Goal: Transaction & Acquisition: Purchase product/service

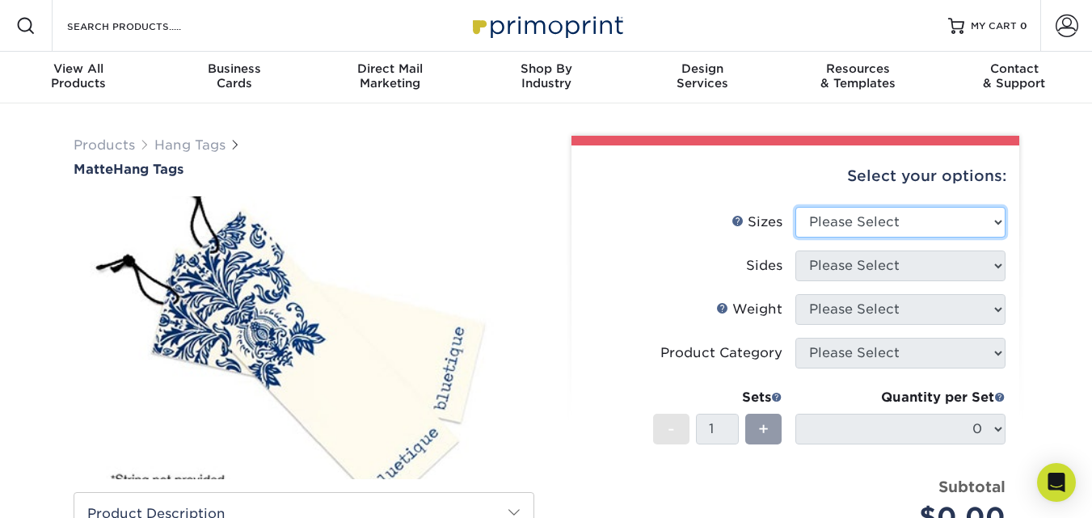
click at [911, 224] on select "Please Select 1.5" x 3.5" 1.75" x 3.5" 2" x 2" 2" x 3.5" 2" x 4" 2" x 6" 2.5" x…" at bounding box center [900, 222] width 210 height 31
select select "2.00x3.50"
click at [795, 207] on select "Please Select 1.5" x 3.5" 1.75" x 3.5" 2" x 2" 2" x 3.5" 2" x 4" 2" x 6" 2.5" x…" at bounding box center [900, 222] width 210 height 31
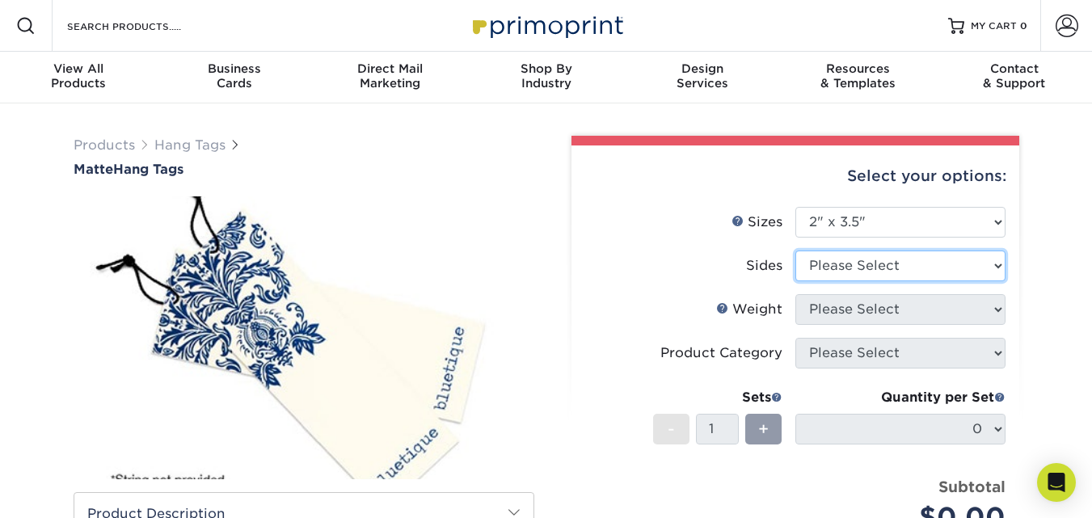
click at [917, 266] on select "Please Select Print Both Sides Print Front Only" at bounding box center [900, 266] width 210 height 31
select select "13abbda7-1d64-4f25-8bb2-c179b224825d"
click at [795, 251] on select "Please Select Print Both Sides Print Front Only" at bounding box center [900, 266] width 210 height 31
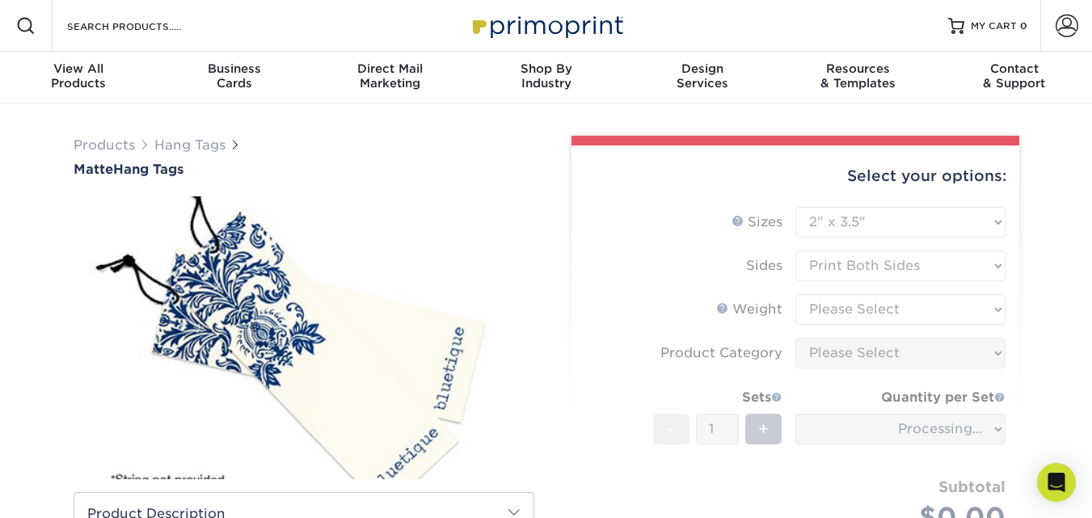
click at [900, 316] on form "Sizes Help Sizes Please Select 1.5" x 3.5" 1.75" x 3.5" 2" x 2" 2" x 3.5" 2" x …" at bounding box center [795, 388] width 422 height 363
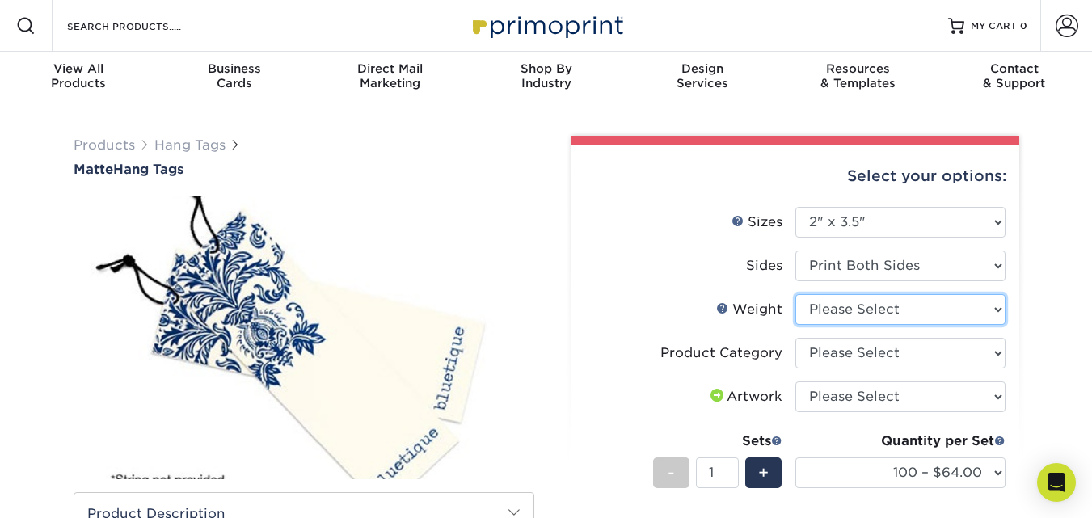
click at [885, 315] on select "Please Select 16PT" at bounding box center [900, 309] width 210 height 31
select select "16PT"
click at [795, 294] on select "Please Select 16PT" at bounding box center [900, 309] width 210 height 31
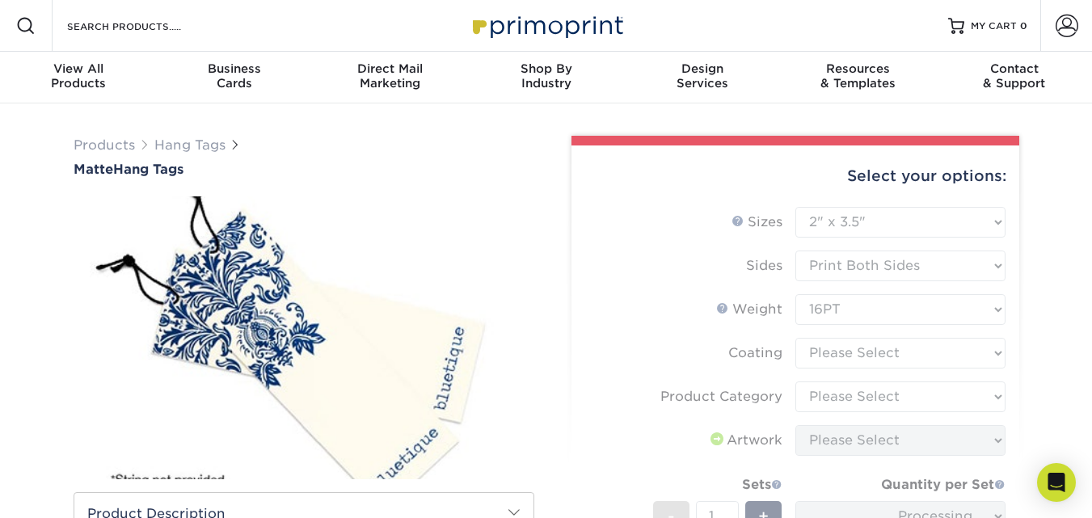
click at [931, 366] on form "Sizes Help Sizes Please Select 1.5" x 3.5" 1.75" x 3.5" 2" x 2" 2" x 3.5" 2" x …" at bounding box center [795, 432] width 422 height 450
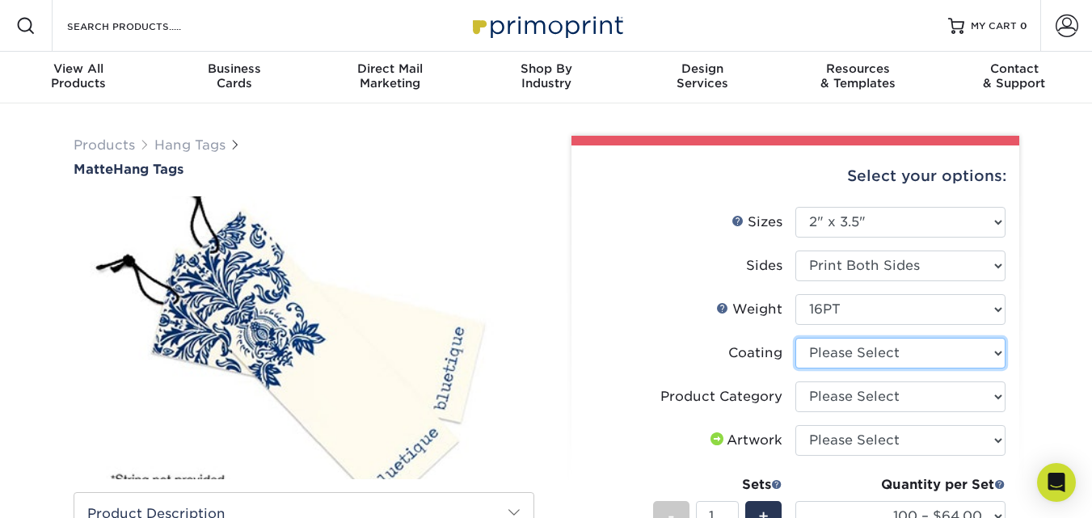
click at [924, 360] on select at bounding box center [900, 353] width 210 height 31
select select "121bb7b5-3b4d-429f-bd8d-bbf80e953313"
click at [795, 338] on select at bounding box center [900, 353] width 210 height 31
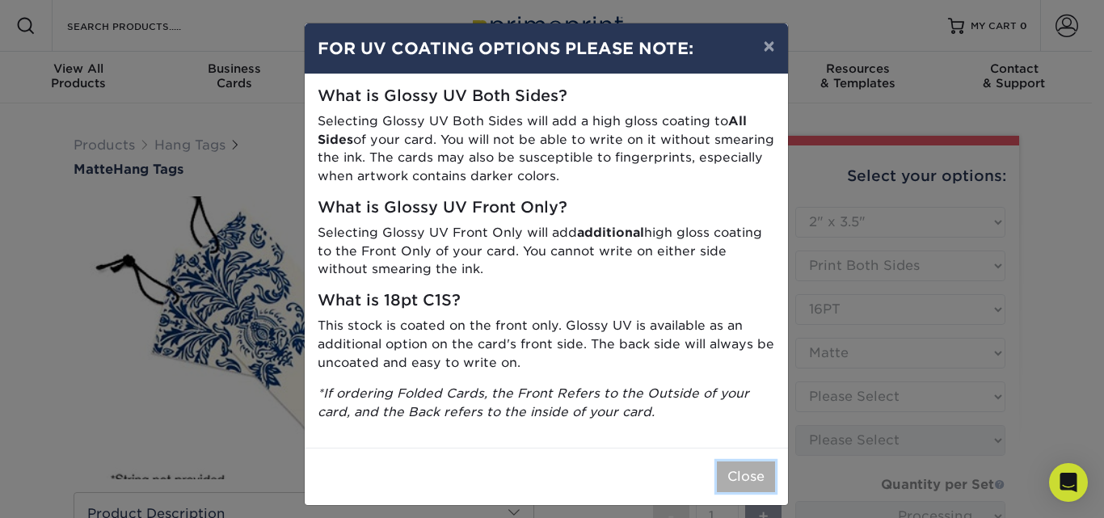
click at [757, 484] on button "Close" at bounding box center [746, 477] width 58 height 31
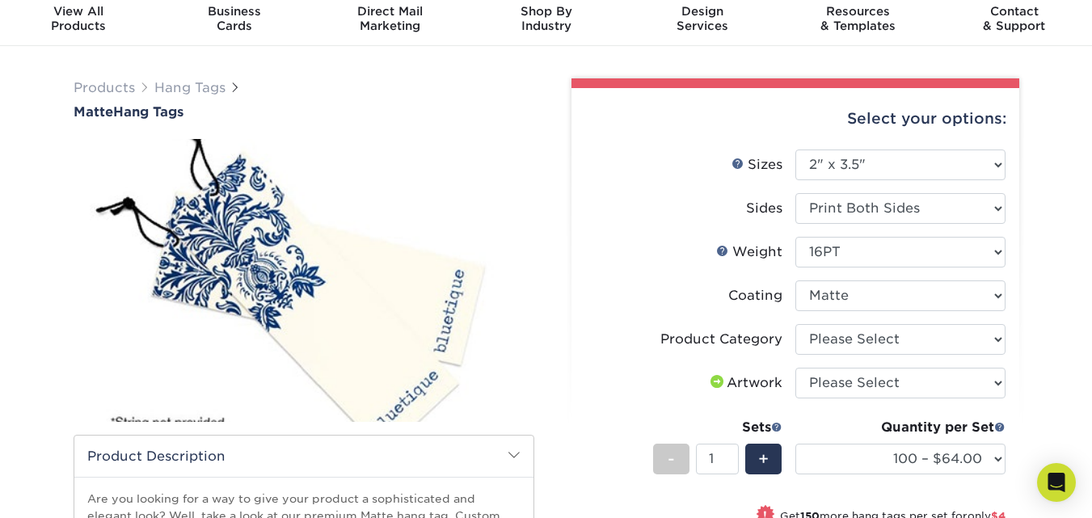
scroll to position [80, 0]
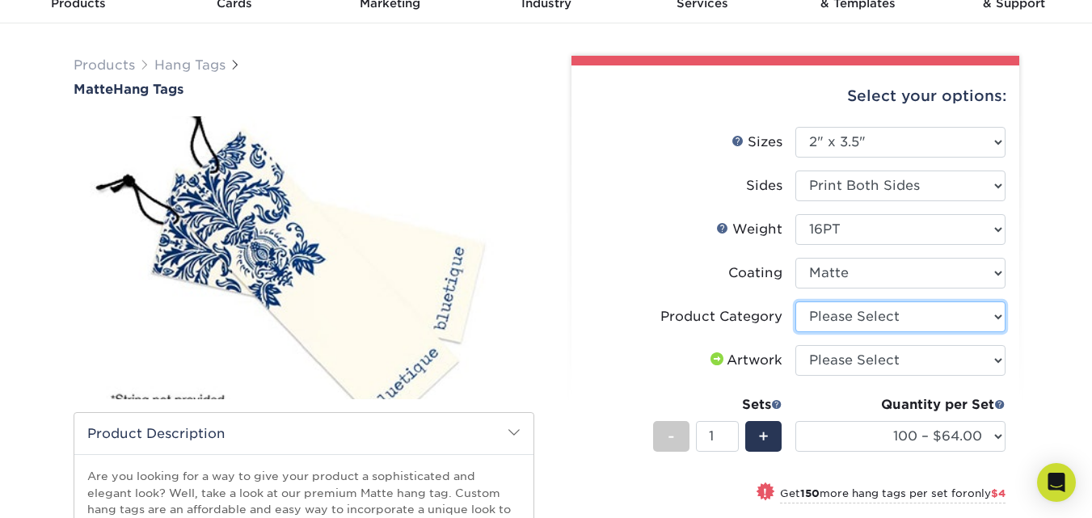
click at [899, 312] on select "Please Select Hang Tags" at bounding box center [900, 317] width 210 height 31
select select "428aa75b-4ae7-4398-9e0a-74f4b33909ed"
click at [795, 302] on select "Please Select Hang Tags" at bounding box center [900, 317] width 210 height 31
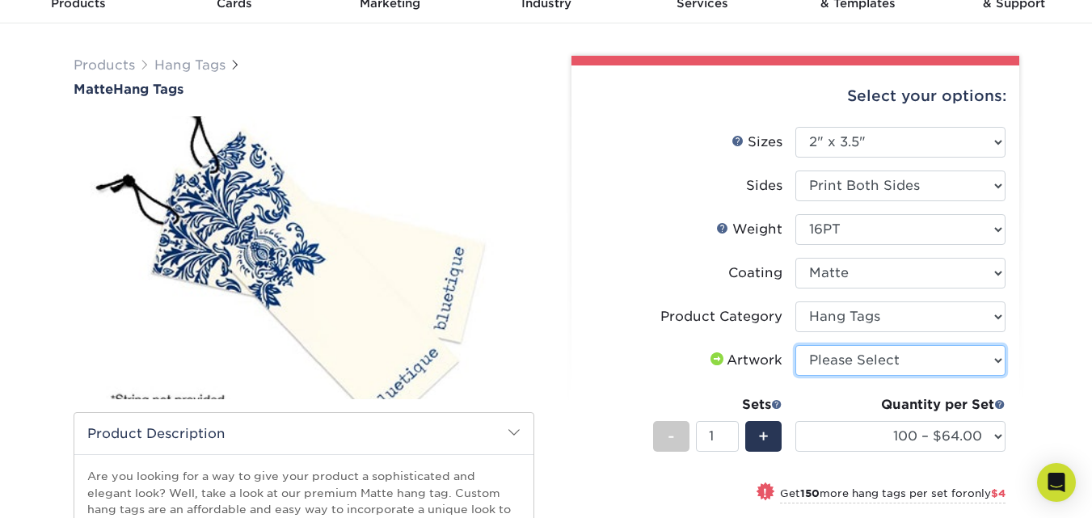
click at [890, 357] on select "Please Select I will upload files I need a design - $75" at bounding box center [900, 360] width 210 height 31
select select "design"
click at [795, 345] on select "Please Select I will upload files I need a design - $75" at bounding box center [900, 360] width 210 height 31
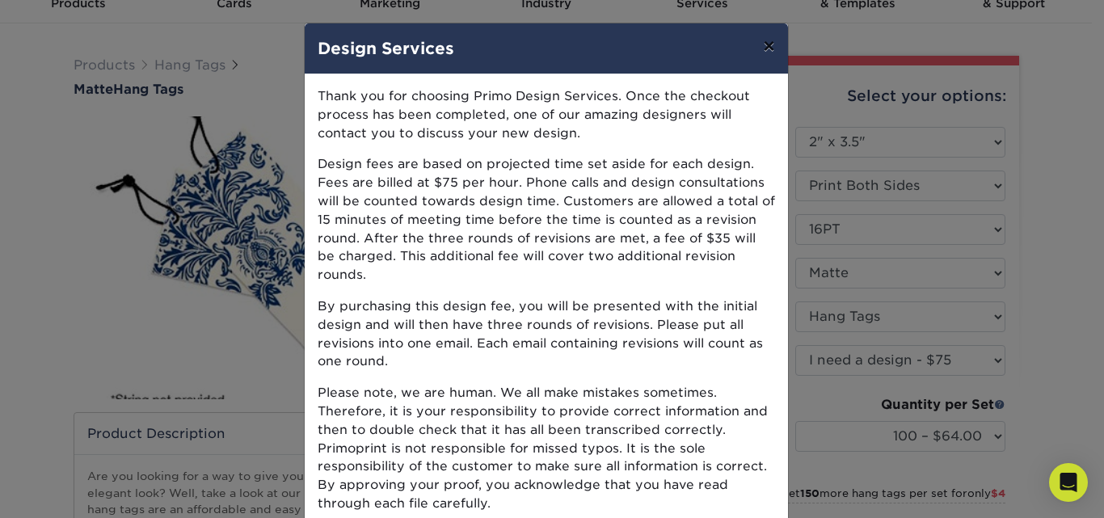
click at [763, 45] on button "×" at bounding box center [768, 45] width 37 height 45
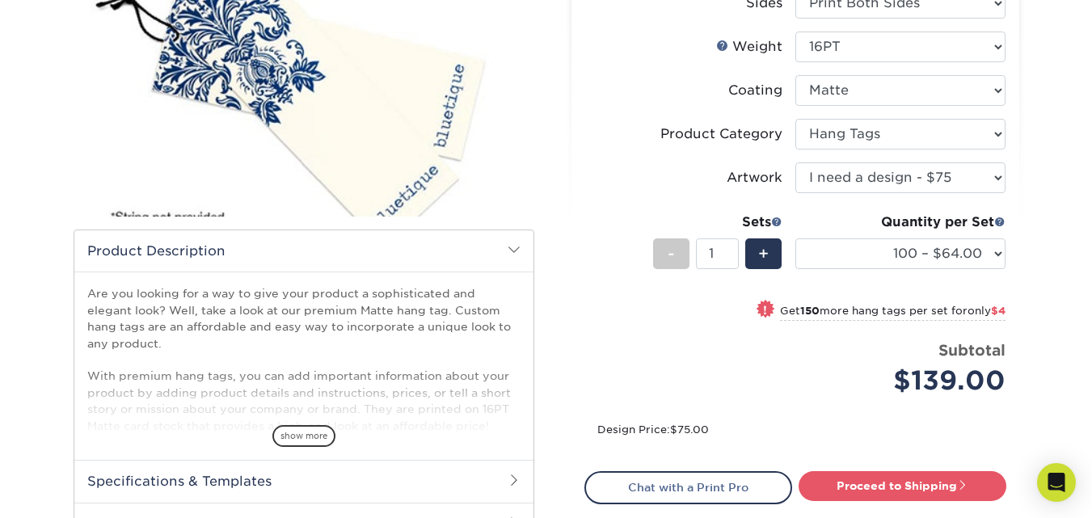
scroll to position [131, 0]
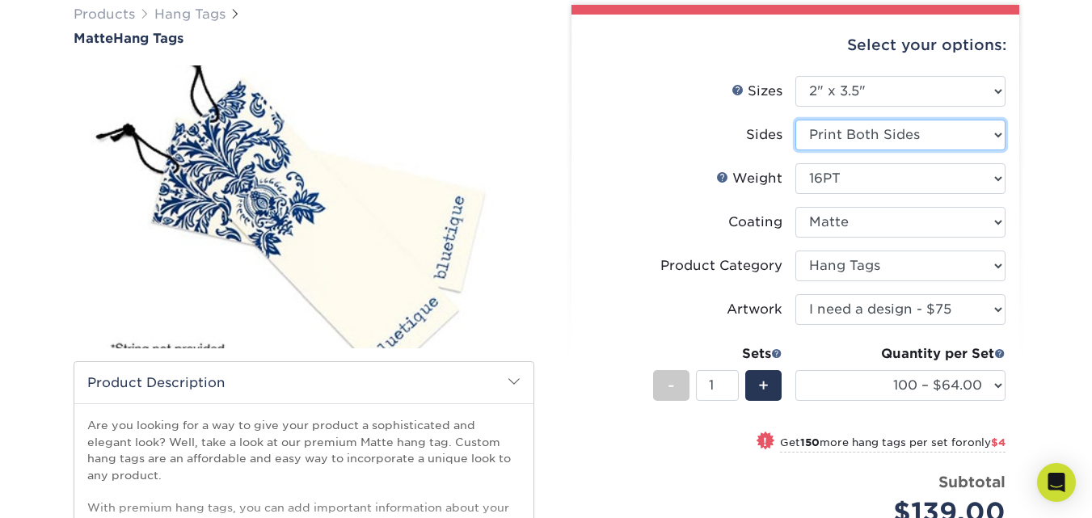
click at [938, 136] on select "Please Select Print Both Sides Print Front Only" at bounding box center [900, 135] width 210 height 31
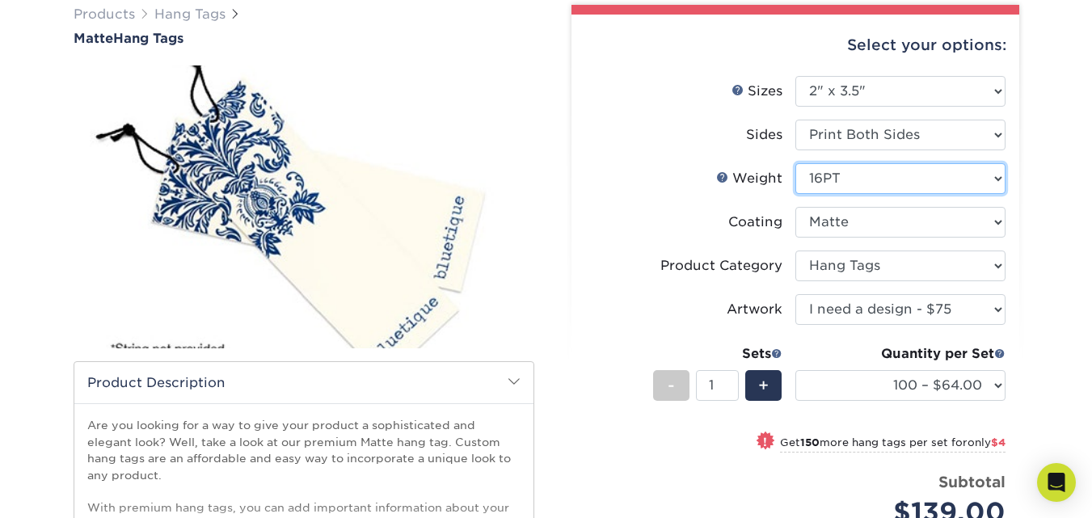
click at [913, 176] on select "Please Select 16PT" at bounding box center [900, 178] width 210 height 31
click at [912, 178] on select "Please Select 16PT" at bounding box center [900, 178] width 210 height 31
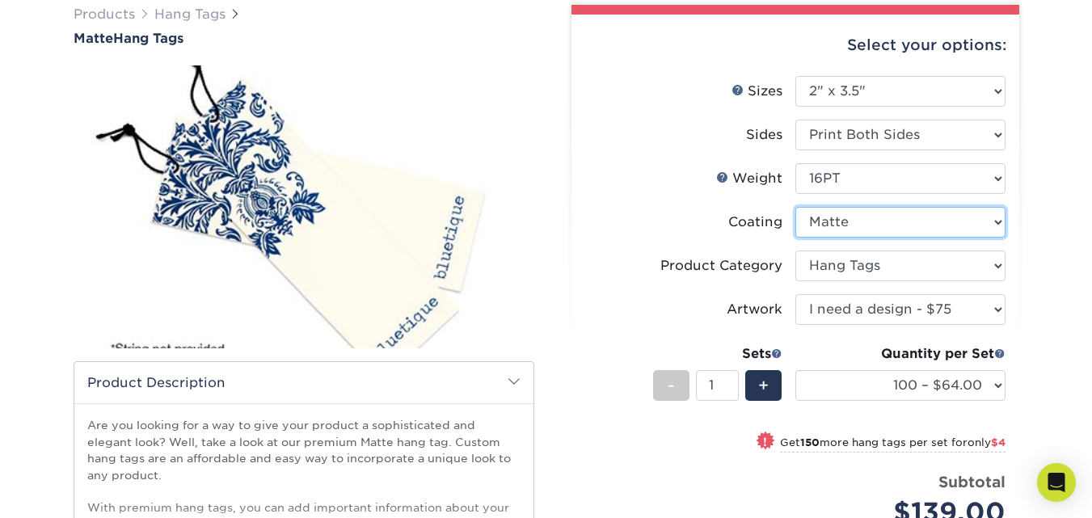
click at [907, 224] on select at bounding box center [900, 222] width 210 height 31
select select "-1"
click at [795, 207] on select at bounding box center [900, 222] width 210 height 31
select select
select select "-1"
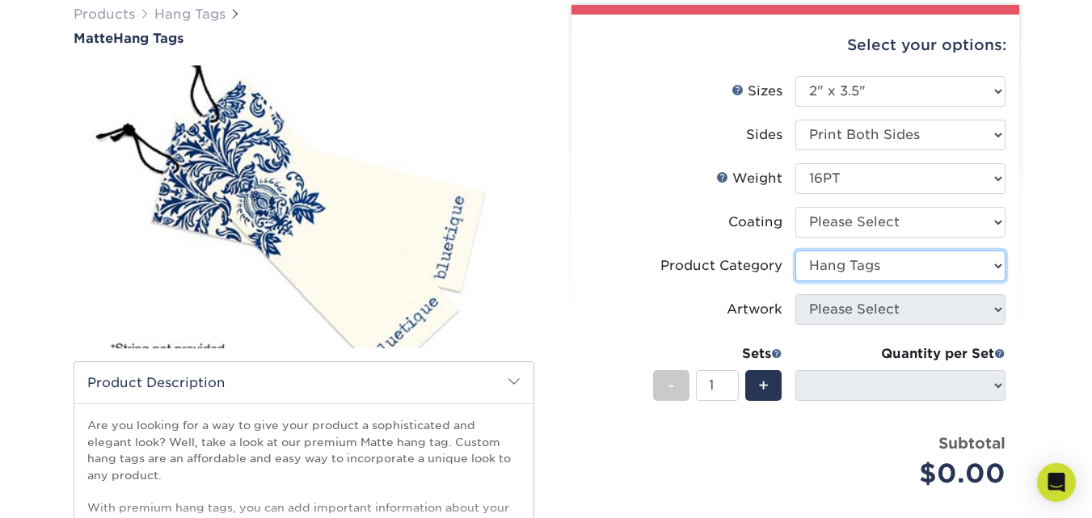
click at [896, 266] on select "Please Select Hang Tags" at bounding box center [900, 266] width 210 height 31
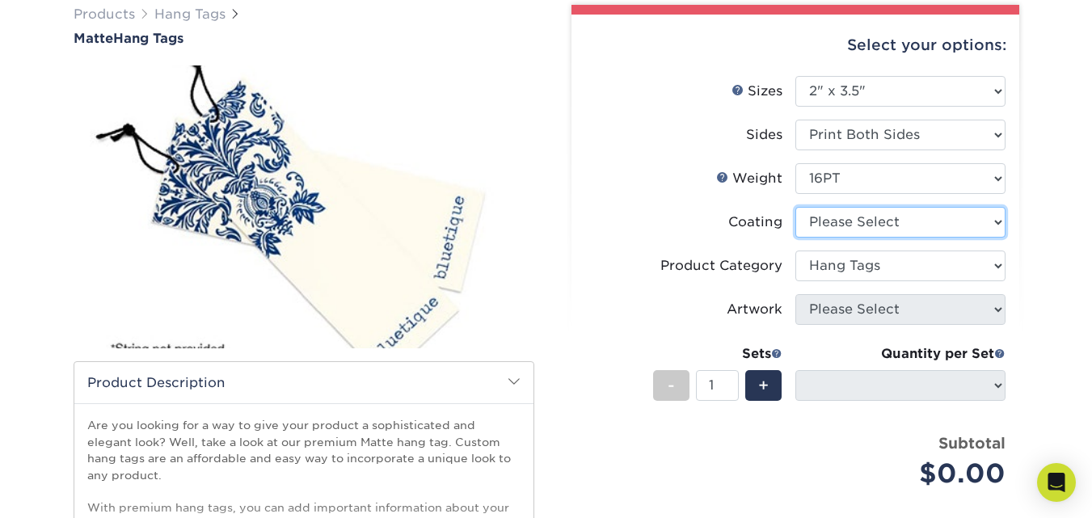
click at [890, 209] on select at bounding box center [900, 222] width 210 height 31
select select "121bb7b5-3b4d-429f-bd8d-bbf80e953313"
click at [795, 207] on select at bounding box center [900, 222] width 210 height 31
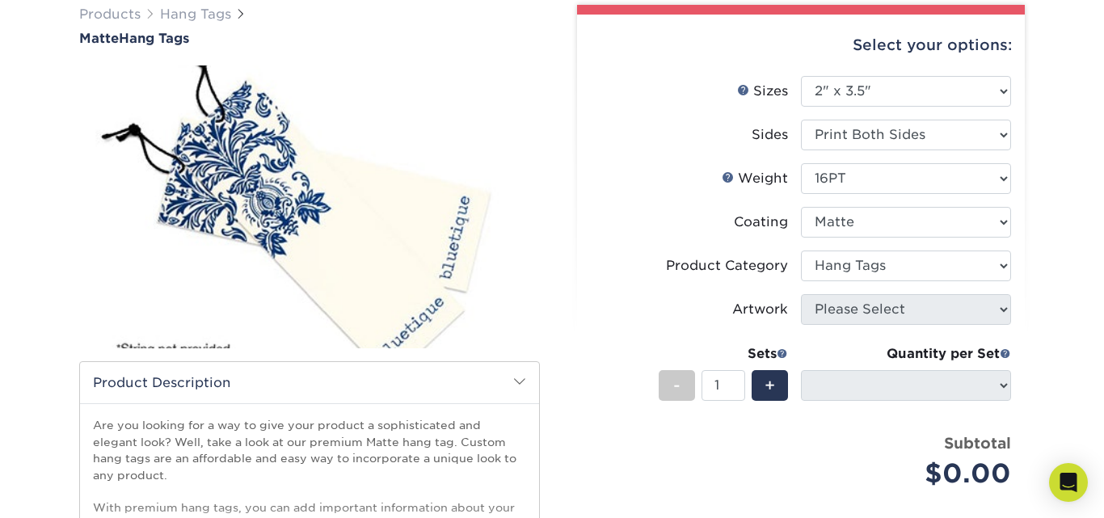
select select "-1"
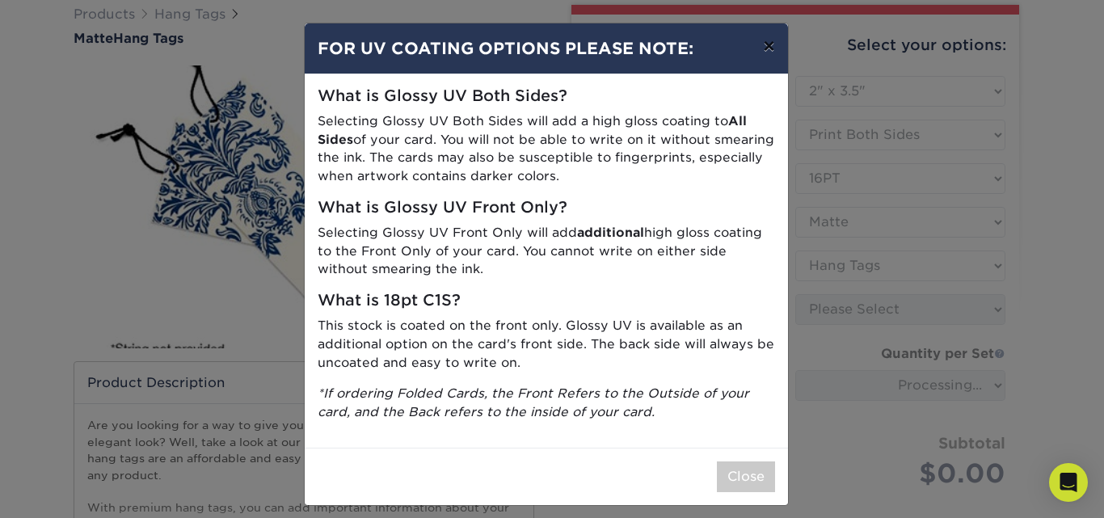
click at [771, 48] on button "×" at bounding box center [768, 45] width 37 height 45
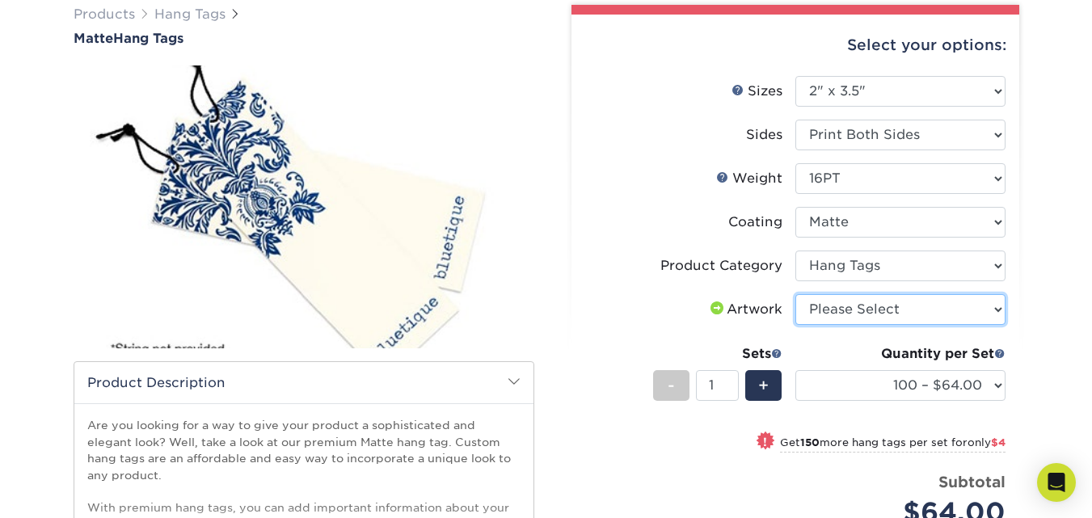
click at [945, 318] on select "Please Select I will upload files I need a design - $75" at bounding box center [900, 309] width 210 height 31
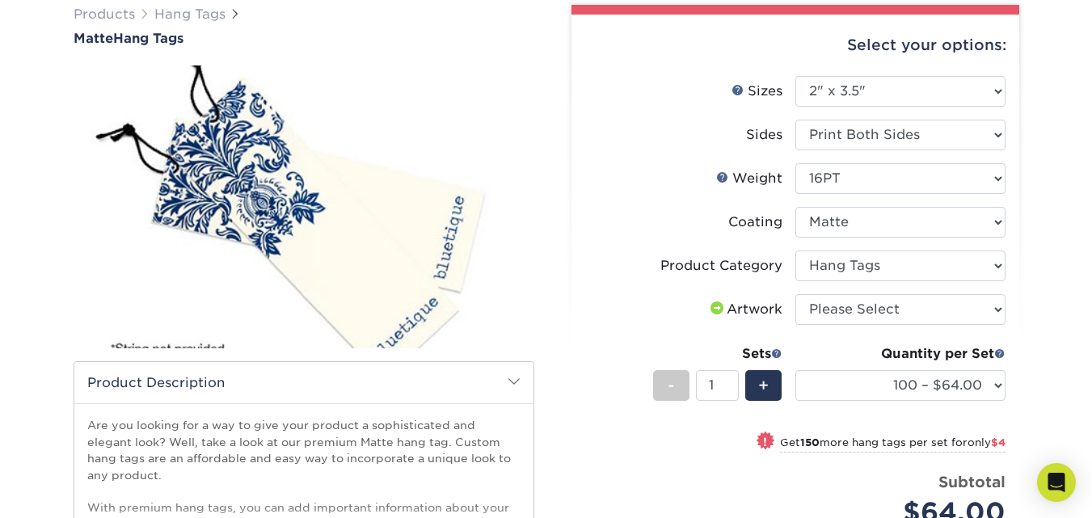
click at [1060, 319] on div "Products Hang Tags Matte Hang Tags" at bounding box center [546, 379] width 1092 height 812
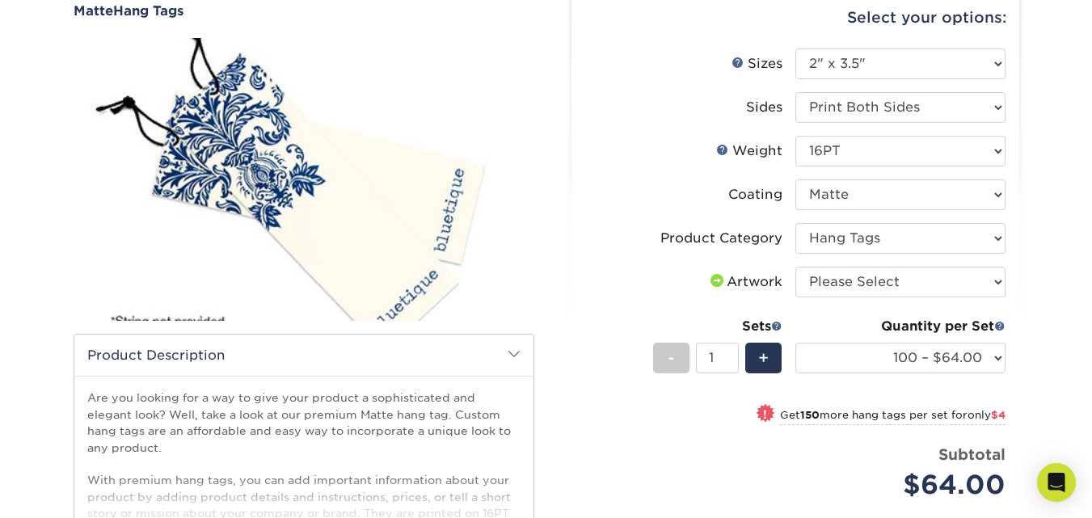
scroll to position [152, 0]
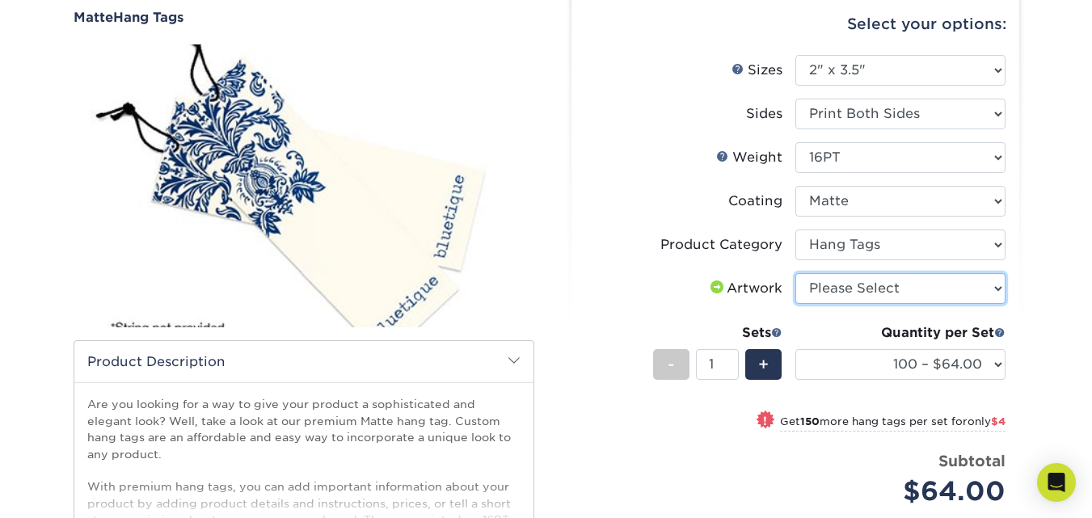
click at [941, 286] on select "Please Select I will upload files I need a design - $75" at bounding box center [900, 288] width 210 height 31
click at [795, 273] on select "Please Select I will upload files I need a design - $75" at bounding box center [900, 288] width 210 height 31
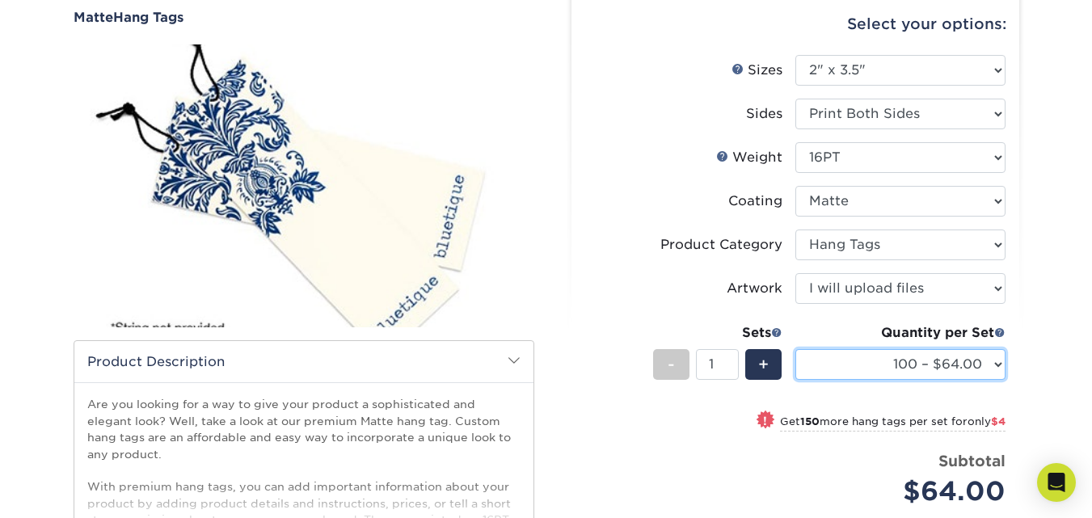
click at [1003, 368] on select "100 – $64.00 250 – $68.00 500 – $71.00 1000 – $82.00 2500 – $189.00 5000 – $316…" at bounding box center [900, 364] width 210 height 31
click at [1031, 187] on div "Select your options: Sizes Help Sizes Please Select 1.5" x 3.5" 2" x 2" -" at bounding box center [788, 351] width 485 height 734
click at [947, 272] on ul "Sizes Help Sizes Please Select 1.5" x 3.5" 1.75" x 3.5" 2" x 2" 2" x 3.5" 2" x …" at bounding box center [795, 293] width 422 height 476
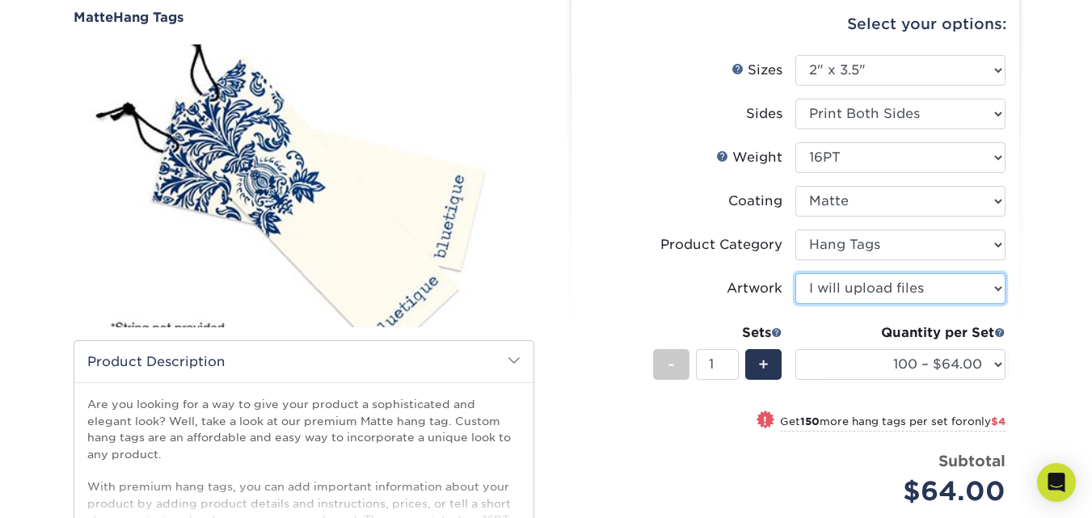
click at [939, 280] on select "Please Select I will upload files I need a design - $75" at bounding box center [900, 288] width 210 height 31
select select "design"
click at [795, 273] on select "Please Select I will upload files I need a design - $75" at bounding box center [900, 288] width 210 height 31
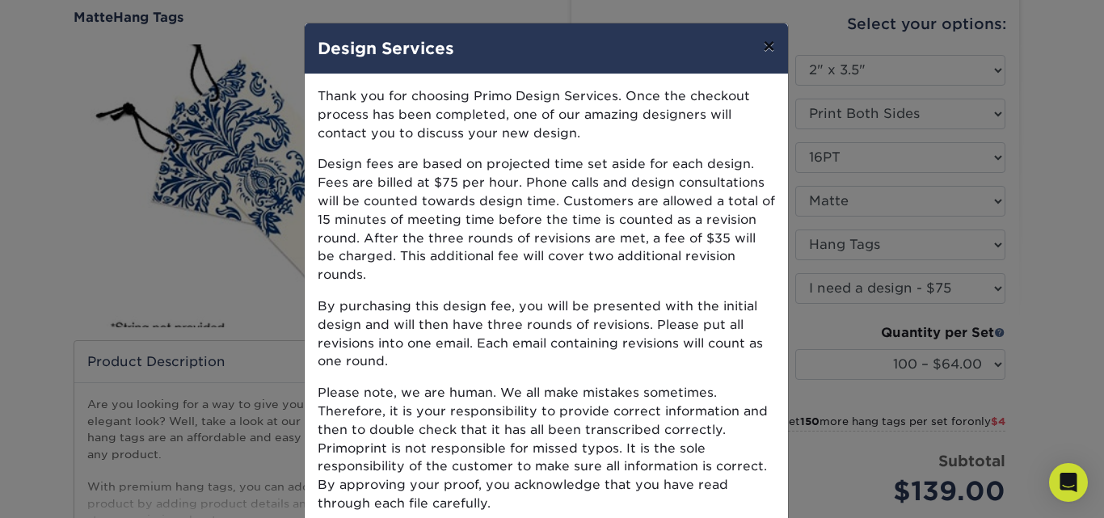
click at [761, 45] on button "×" at bounding box center [768, 45] width 37 height 45
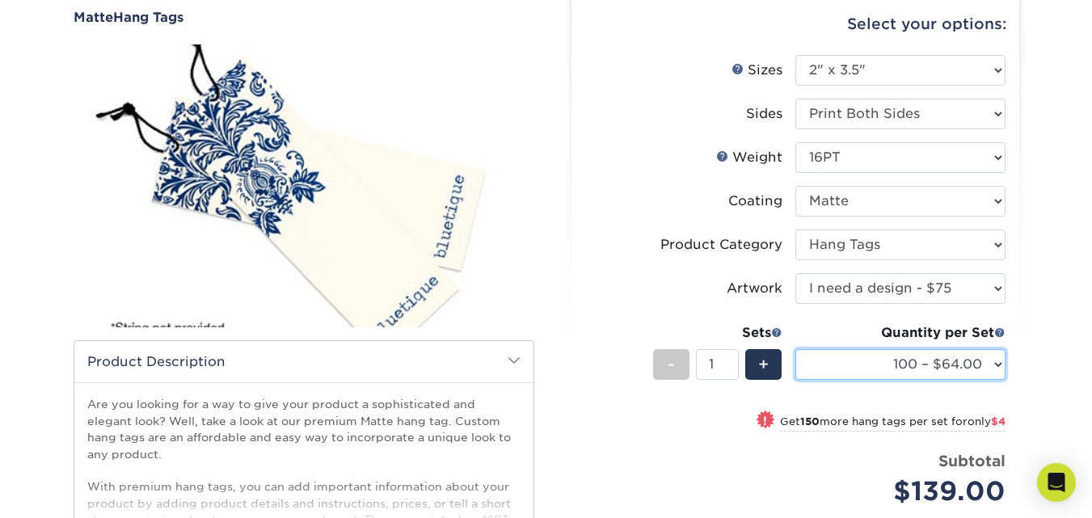
click at [932, 359] on select "100 – $64.00 250 – $68.00 500 – $71.00 1000 – $82.00 2500 – $189.00 5000 – $316…" at bounding box center [900, 364] width 210 height 31
click at [795, 349] on select "100 – $64.00 250 – $68.00 500 – $71.00 1000 – $82.00 2500 – $189.00 5000 – $316…" at bounding box center [900, 364] width 210 height 31
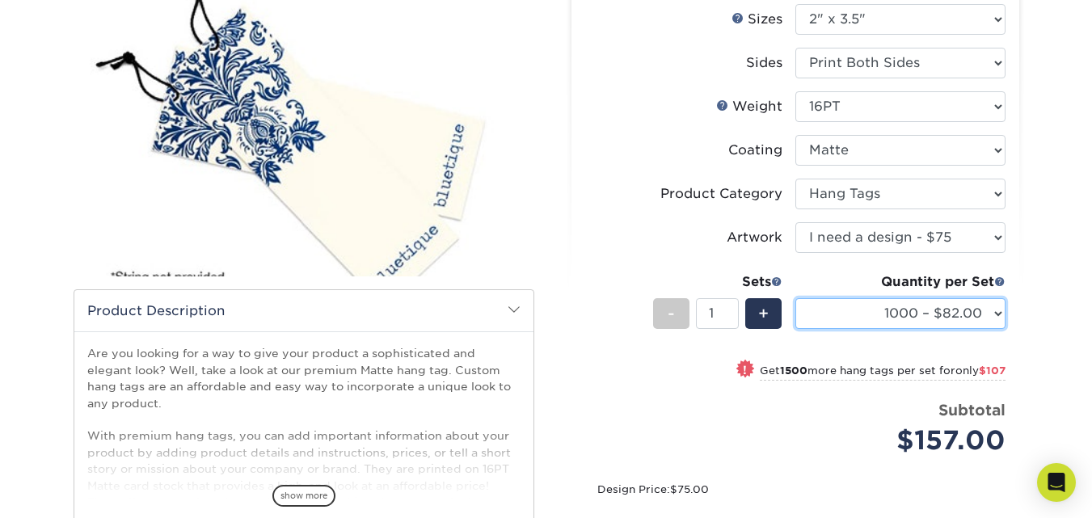
scroll to position [205, 0]
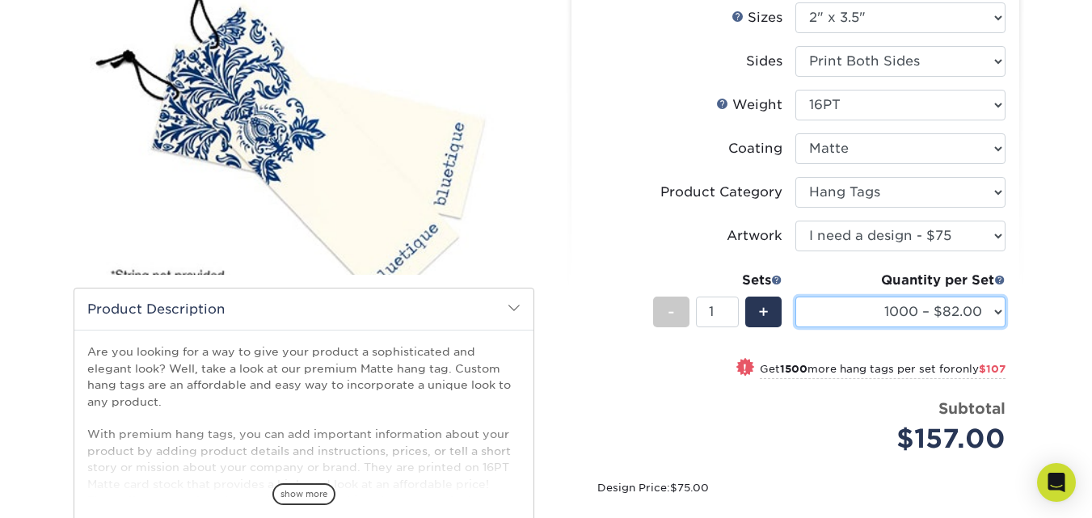
click at [997, 310] on select "100 – $64.00 250 – $68.00 500 – $71.00 1000 – $82.00 2500 – $189.00 5000 – $316…" at bounding box center [900, 312] width 210 height 31
click at [994, 313] on select "100 – $64.00 250 – $68.00 500 – $71.00 1000 – $82.00 2500 – $189.00 5000 – $316…" at bounding box center [900, 312] width 210 height 31
click at [993, 310] on select "100 – $64.00 250 – $68.00 500 – $71.00 1000 – $82.00 2500 – $189.00 5000 – $316…" at bounding box center [900, 312] width 210 height 31
click at [795, 297] on select "100 – $64.00 250 – $68.00 500 – $71.00 1000 – $82.00 2500 – $189.00 5000 – $316…" at bounding box center [900, 312] width 210 height 31
click at [967, 310] on select "100 – $64.00 250 – $68.00 500 – $71.00 1000 – $82.00 2500 – $189.00 5000 – $316…" at bounding box center [900, 312] width 210 height 31
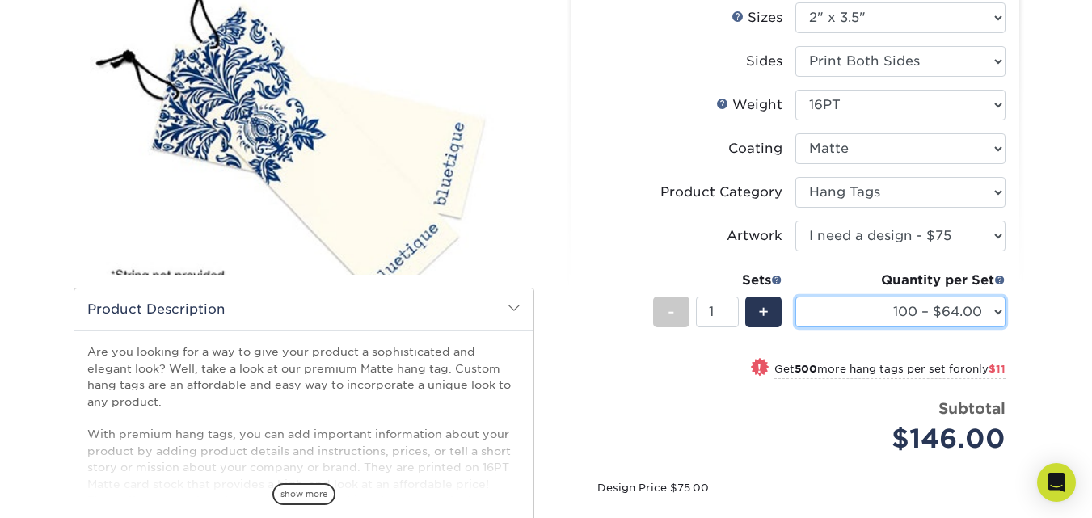
click at [795, 297] on select "100 – $64.00 250 – $68.00 500 – $71.00 1000 – $82.00 2500 – $189.00 5000 – $316…" at bounding box center [900, 312] width 210 height 31
click at [994, 310] on select "100 – $64.00 250 – $68.00 500 – $71.00 1000 – $82.00 2500 – $189.00 5000 – $316…" at bounding box center [900, 312] width 210 height 31
click at [992, 310] on select "100 – $64.00 250 – $68.00 500 – $71.00 1000 – $82.00 2500 – $189.00 5000 – $316…" at bounding box center [900, 312] width 210 height 31
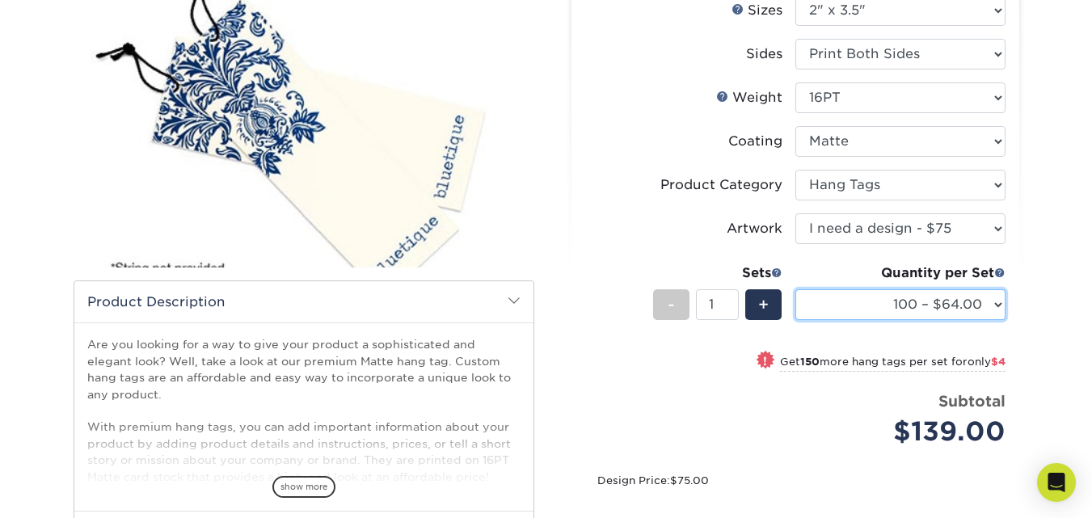
scroll to position [214, 0]
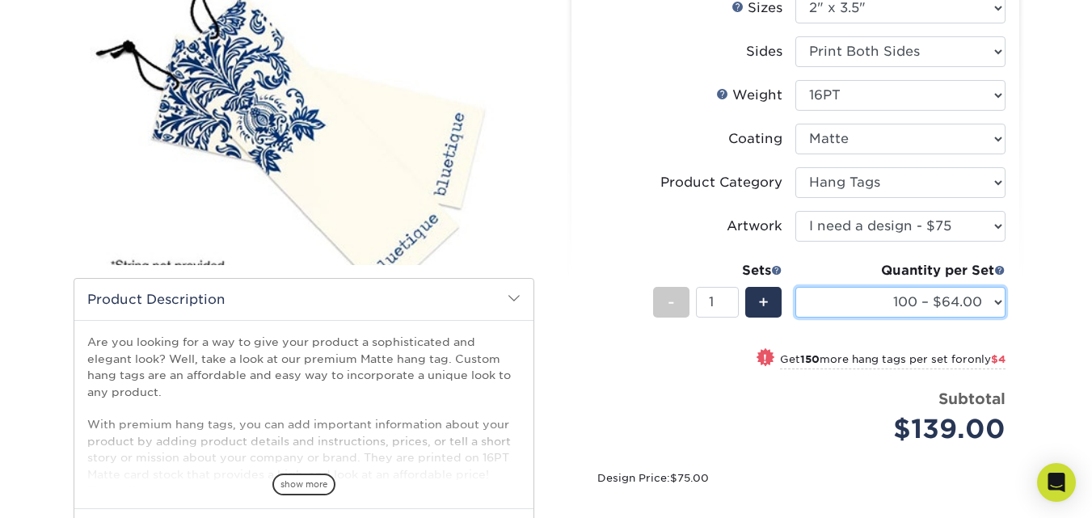
click at [957, 297] on select "100 – $64.00 250 – $68.00 500 – $71.00 1000 – $82.00 2500 – $189.00 5000 – $316…" at bounding box center [900, 302] width 210 height 31
click at [795, 287] on select "100 – $64.00 250 – $68.00 500 – $71.00 1000 – $82.00 2500 – $189.00 5000 – $316…" at bounding box center [900, 302] width 210 height 31
drag, startPoint x: 938, startPoint y: 304, endPoint x: 914, endPoint y: 288, distance: 28.5
click at [935, 304] on select "100 – $64.00 250 – $68.00 500 – $71.00 1000 – $82.00 2500 – $189.00 5000 – $316…" at bounding box center [900, 302] width 210 height 31
click at [795, 287] on select "100 – $64.00 250 – $68.00 500 – $71.00 1000 – $82.00 2500 – $189.00 5000 – $316…" at bounding box center [900, 302] width 210 height 31
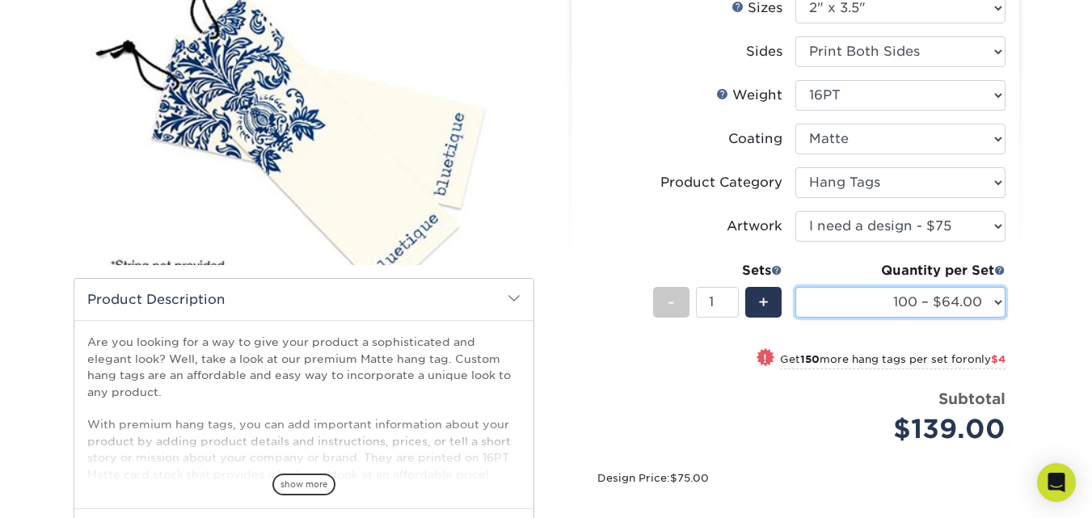
click at [943, 298] on select "100 – $64.00 250 – $68.00 500 – $71.00 1000 – $82.00 2500 – $189.00 5000 – $316…" at bounding box center [900, 302] width 210 height 31
select select "250 – $68.00"
click at [795, 287] on select "100 – $64.00 250 – $68.00 500 – $71.00 1000 – $82.00 2500 – $189.00 5000 – $316…" at bounding box center [900, 302] width 210 height 31
click at [947, 318] on div "Quantity per Set 100 – $64.00 250 – $68.00 500 – $71.00 1000 – $82.00 2500 – $1…" at bounding box center [900, 298] width 210 height 75
click at [943, 312] on select "100 – $64.00 250 – $68.00 500 – $71.00 1000 – $82.00 2500 – $189.00 5000 – $316…" at bounding box center [900, 302] width 210 height 31
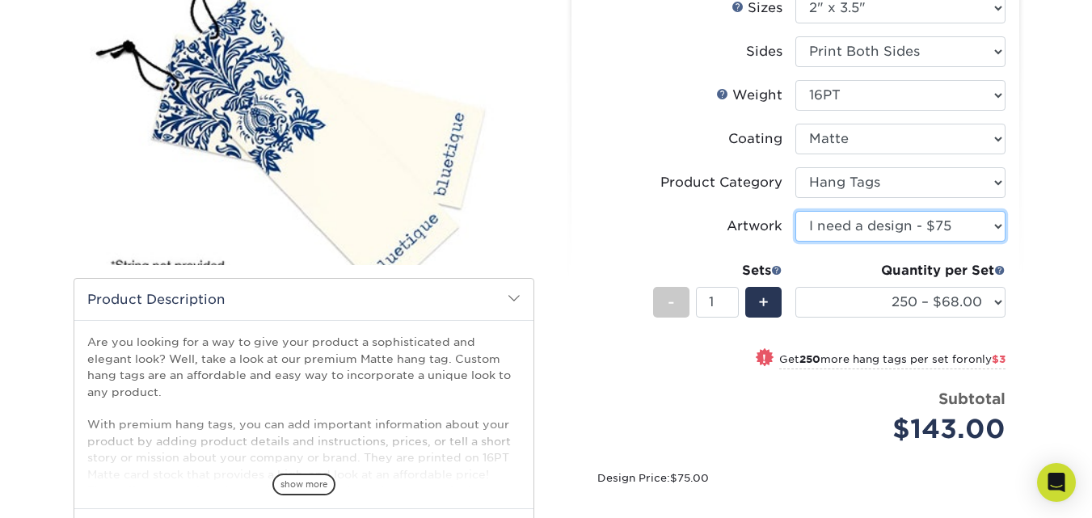
click at [991, 226] on select "Please Select I will upload files I need a design - $75" at bounding box center [900, 226] width 210 height 31
select select "upload"
click at [795, 211] on select "Please Select I will upload files I need a design - $75" at bounding box center [900, 226] width 210 height 31
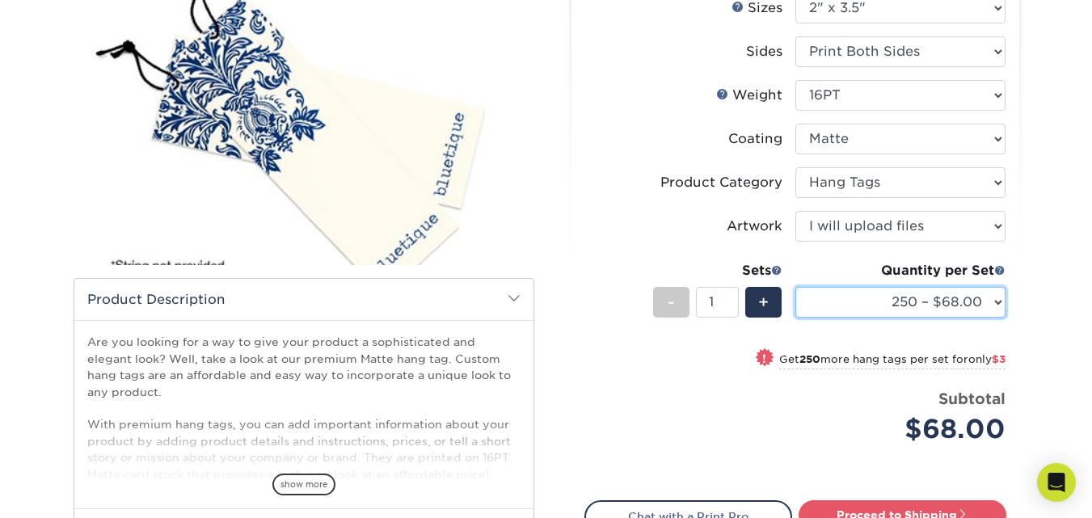
click at [934, 289] on select "100 – $64.00 250 – $68.00 500 – $71.00 1000 – $82.00 2500 – $189.00 5000 – $316…" at bounding box center [900, 302] width 210 height 31
click at [795, 287] on select "100 – $64.00 250 – $68.00 500 – $71.00 1000 – $82.00 2500 – $189.00 5000 – $316…" at bounding box center [900, 302] width 210 height 31
click at [956, 303] on select "100 – $64.00 250 – $68.00 500 – $71.00 1000 – $82.00 2500 – $189.00 5000 – $316…" at bounding box center [900, 302] width 210 height 31
click at [795, 287] on select "100 – $64.00 250 – $68.00 500 – $71.00 1000 – $82.00 2500 – $189.00 5000 – $316…" at bounding box center [900, 302] width 210 height 31
click at [923, 304] on select "100 – $64.00 250 – $68.00 500 – $71.00 1000 – $82.00 2500 – $189.00 5000 – $316…" at bounding box center [900, 302] width 210 height 31
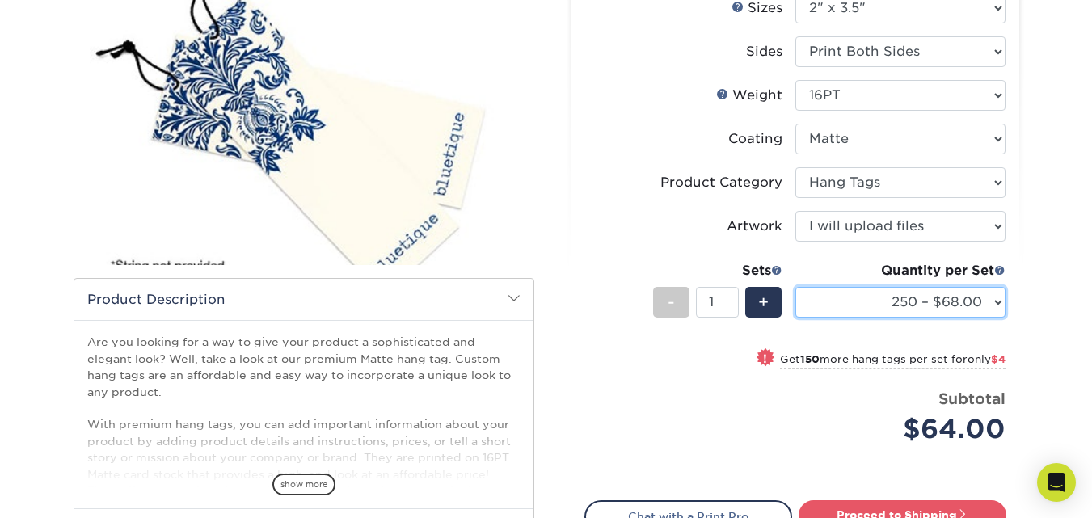
click at [795, 287] on select "100 – $64.00 250 – $68.00 500 – $71.00 1000 – $82.00 2500 – $189.00 5000 – $316…" at bounding box center [900, 302] width 210 height 31
click at [943, 280] on div "Quantity per Set 100 – $64.00 250 – $68.00 500 – $71.00 1000 – $82.00 2500 – $1…" at bounding box center [900, 298] width 210 height 75
click at [955, 318] on div "Quantity per Set 100 – $64.00 250 – $68.00 500 – $71.00 1000 – $82.00 2500 – $1…" at bounding box center [900, 298] width 210 height 75
click at [956, 309] on select "100 – $64.00 250 – $68.00 500 – $71.00 1000 – $82.00 2500 – $189.00 5000 – $316…" at bounding box center [900, 302] width 210 height 31
select select "500 – $71.00"
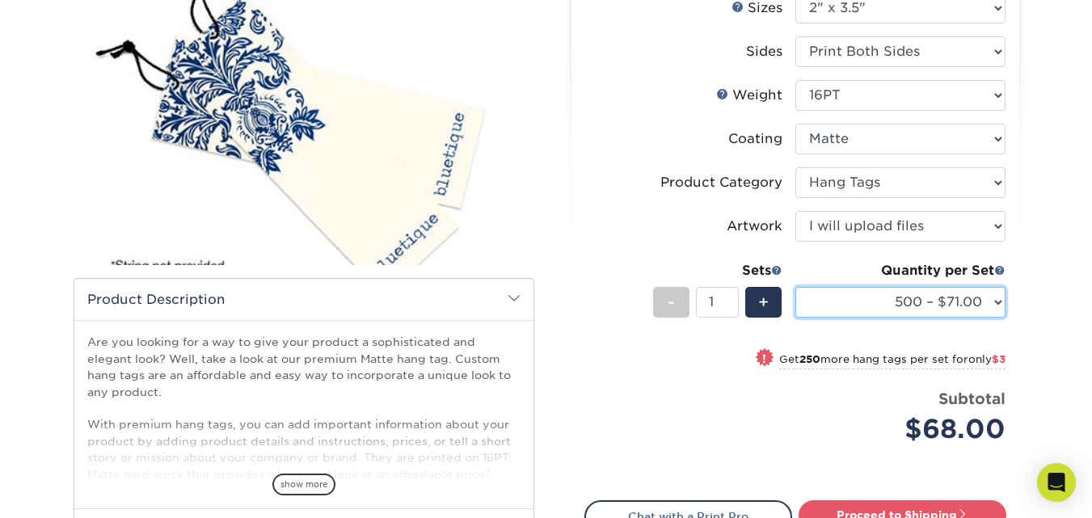
click at [795, 287] on select "100 – $64.00 250 – $68.00 500 – $71.00 1000 – $82.00 2500 – $189.00 5000 – $316…" at bounding box center [900, 302] width 210 height 31
click at [917, 309] on select "100 – $64.00 250 – $68.00 500 – $71.00 1000 – $82.00 2500 – $189.00 5000 – $316…" at bounding box center [900, 302] width 210 height 31
click at [917, 306] on select "100 – $64.00 250 – $68.00 500 – $71.00 1000 – $82.00 2500 – $189.00 5000 – $316…" at bounding box center [900, 302] width 210 height 31
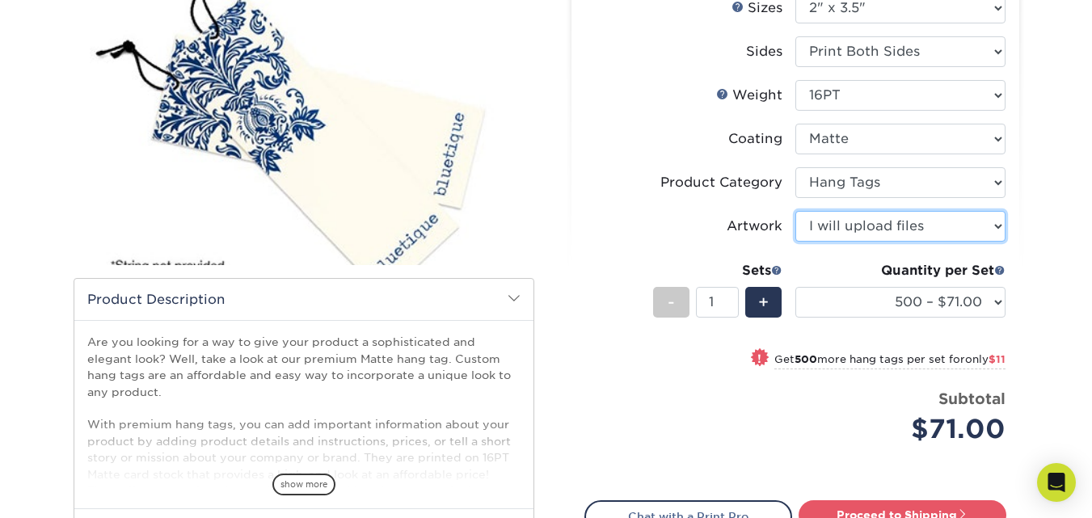
click at [935, 225] on select "Please Select I will upload files I need a design - $75" at bounding box center [900, 226] width 210 height 31
select select "design"
click at [795, 211] on select "Please Select I will upload files I need a design - $75" at bounding box center [900, 226] width 210 height 31
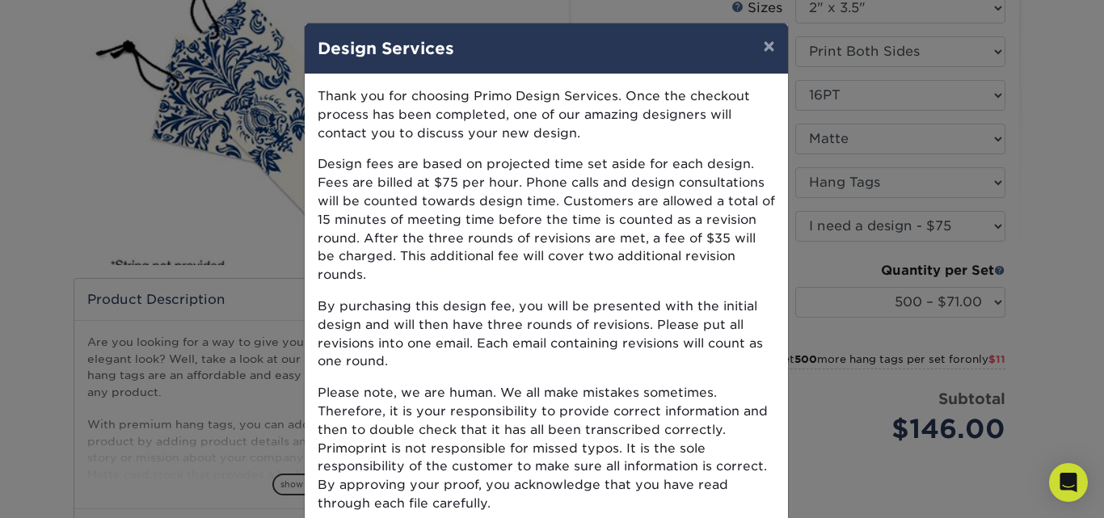
click at [945, 310] on div "× Design Services Thank you for choosing Primo Design Services. Once the checko…" at bounding box center [552, 259] width 1104 height 518
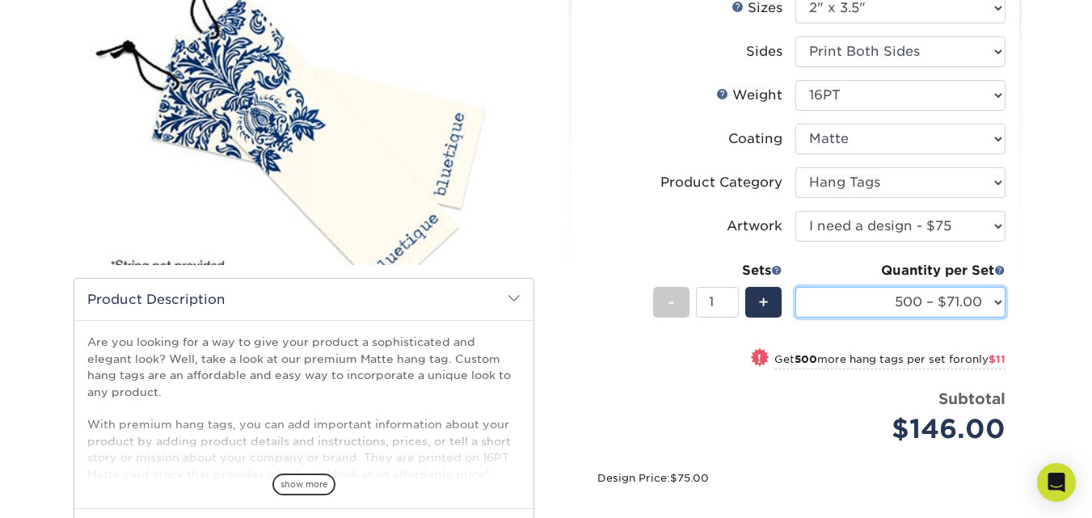
click at [899, 297] on select "100 – $64.00 250 – $68.00 500 – $71.00 1000 – $82.00 2500 – $189.00 5000 – $316…" at bounding box center [900, 302] width 210 height 31
click at [795, 287] on select "100 – $64.00 250 – $68.00 500 – $71.00 1000 – $82.00 2500 – $189.00 5000 – $316…" at bounding box center [900, 302] width 210 height 31
click at [960, 272] on div "Quantity per Set" at bounding box center [900, 270] width 210 height 19
click at [950, 291] on select "100 – $64.00 250 – $68.00 500 – $71.00 1000 – $82.00 2500 – $189.00 5000 – $316…" at bounding box center [900, 302] width 210 height 31
select select "1000 – $82.00"
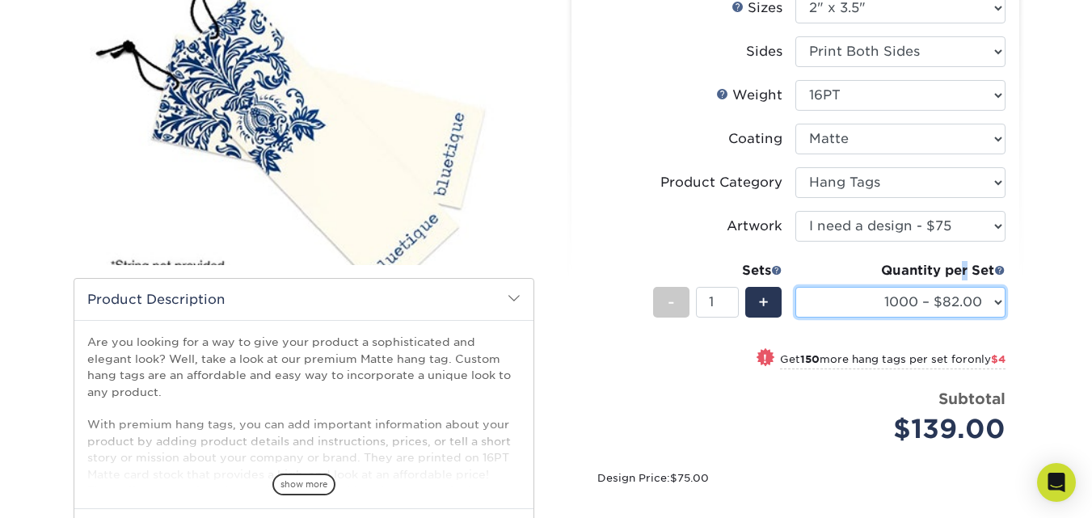
click at [795, 287] on select "100 – $64.00 250 – $68.00 500 – $71.00 1000 – $82.00 2500 – $189.00 5000 – $316…" at bounding box center [900, 302] width 210 height 31
click at [949, 303] on select "100 – $64.00 250 – $68.00 500 – $71.00 1000 – $82.00 2500 – $189.00 5000 – $316…" at bounding box center [900, 302] width 210 height 31
click at [947, 306] on select "100 – $64.00 250 – $68.00 500 – $71.00 1000 – $82.00 2500 – $189.00 5000 – $316…" at bounding box center [900, 302] width 210 height 31
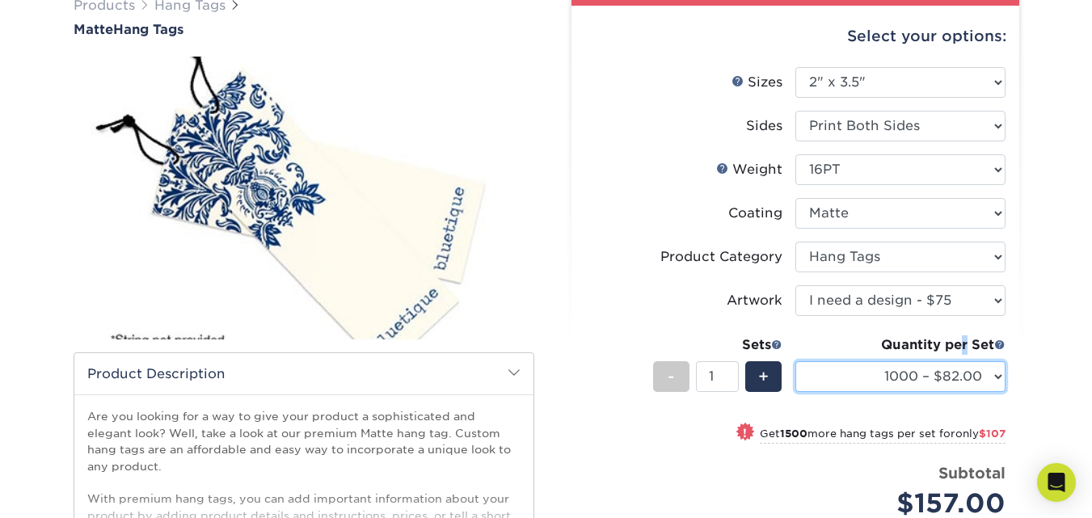
scroll to position [0, 0]
